Goal: Task Accomplishment & Management: Manage account settings

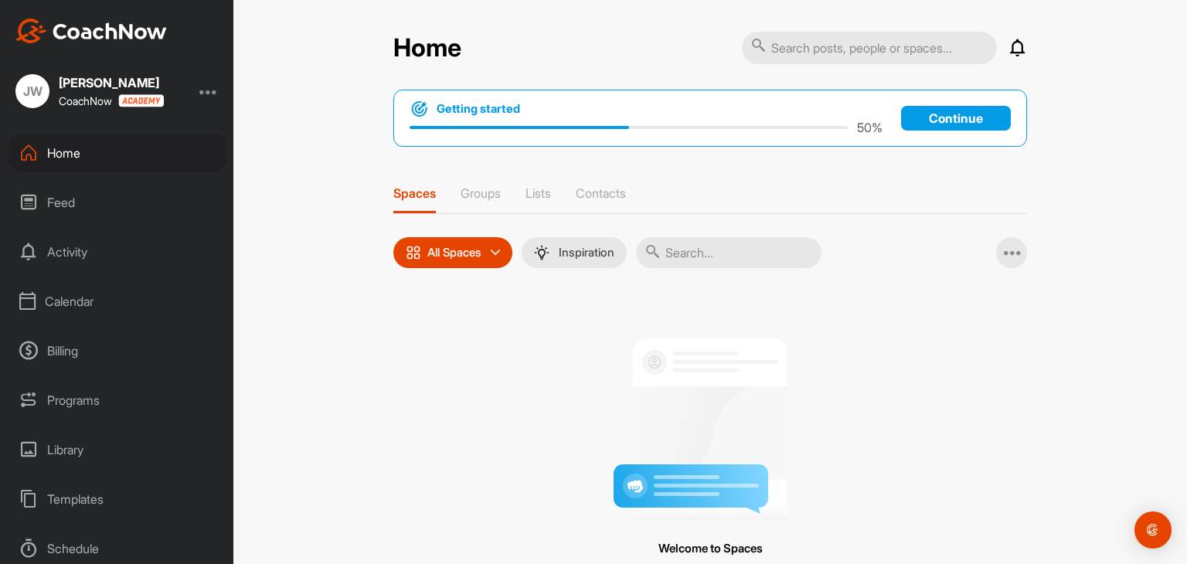
click at [306, 199] on div "Home Notifications Invitations No Notifications View All Getting started 50 % C…" at bounding box center [709, 282] width 953 height 564
click at [1064, 245] on div "Home Notifications Invitations No Notifications View All Getting started 50 % C…" at bounding box center [709, 282] width 953 height 564
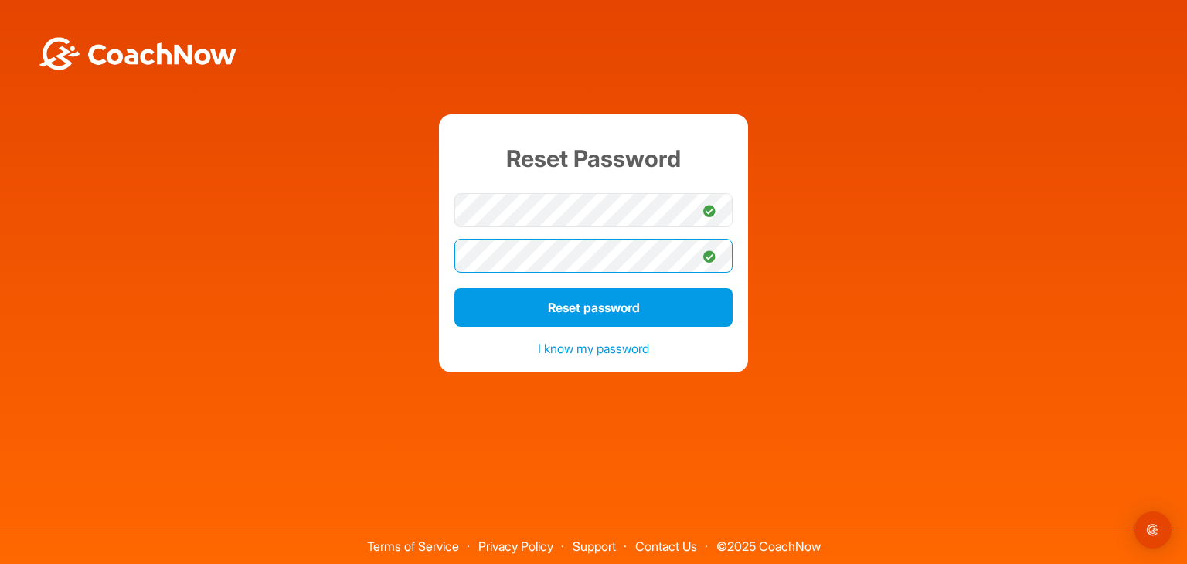
click at [454, 288] on button "Reset password" at bounding box center [593, 307] width 278 height 39
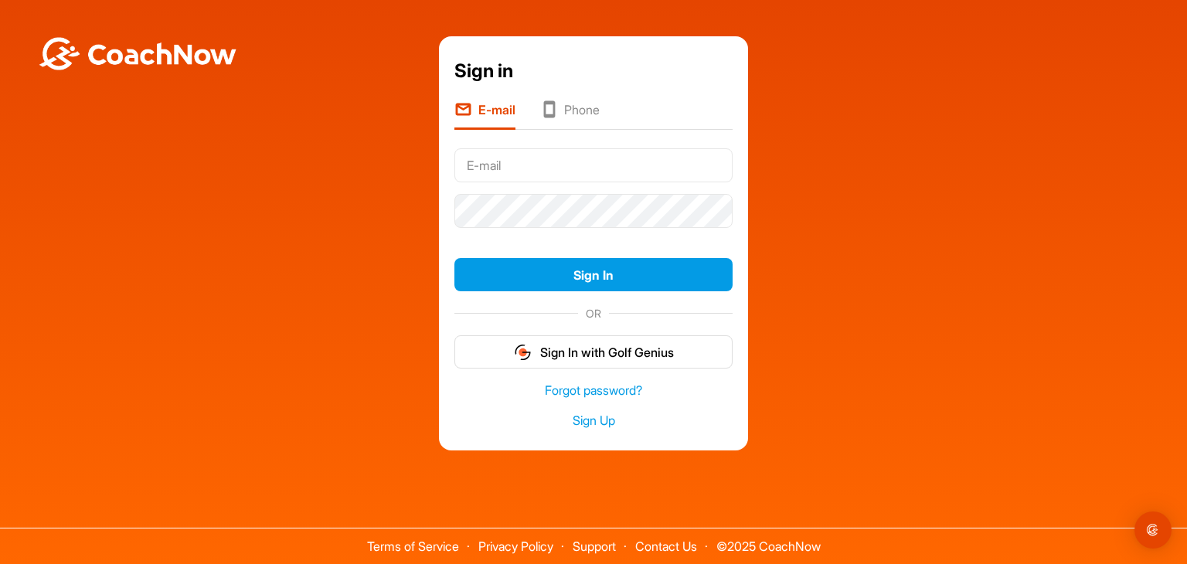
type input "[EMAIL_ADDRESS][DOMAIN_NAME]"
